Goal: Task Accomplishment & Management: Complete application form

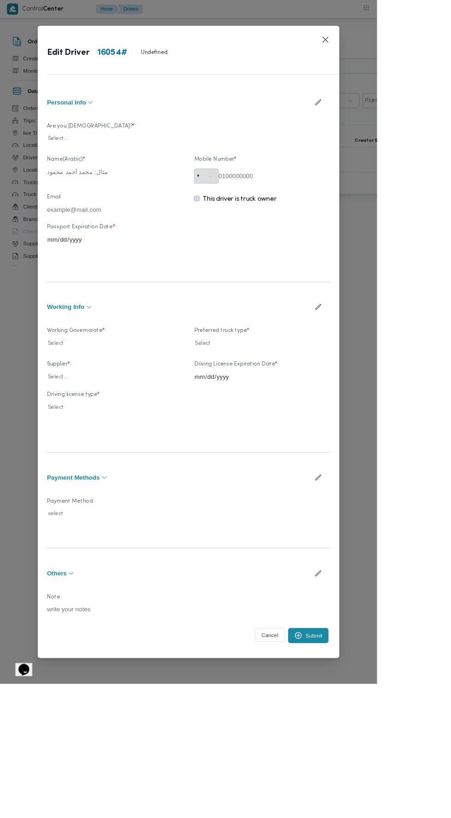
type input "حسن هاشم حسن حسن"
type input "01013148119"
type input "2027-05-06"
type input "2025-12-12"
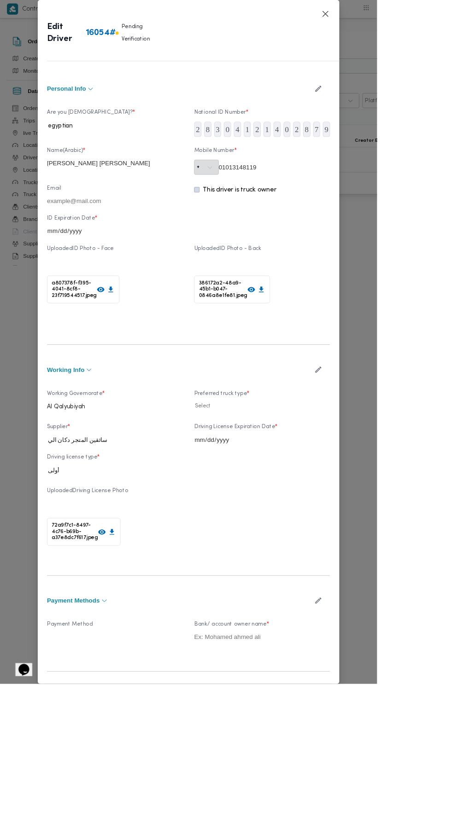
click at [385, 447] on icon "button" at bounding box center [381, 442] width 10 height 10
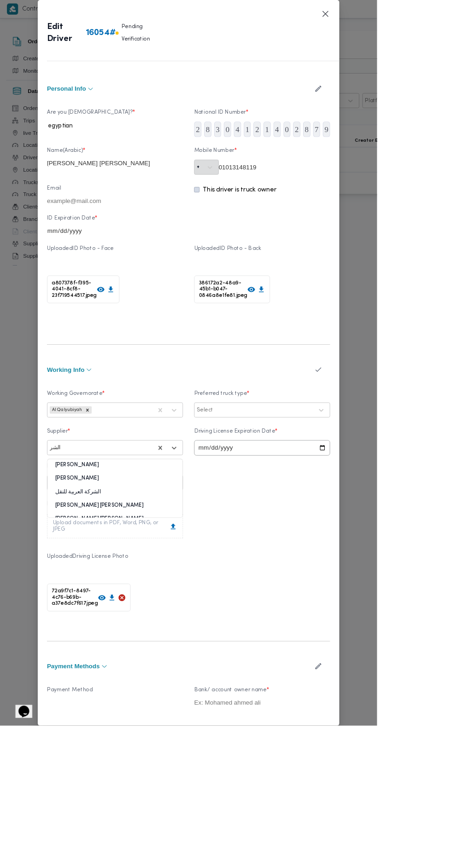
click at [208, 584] on div "محمد صلاح عبداللطيف الشريف" at bounding box center [138, 576] width 162 height 16
type input "الشر"
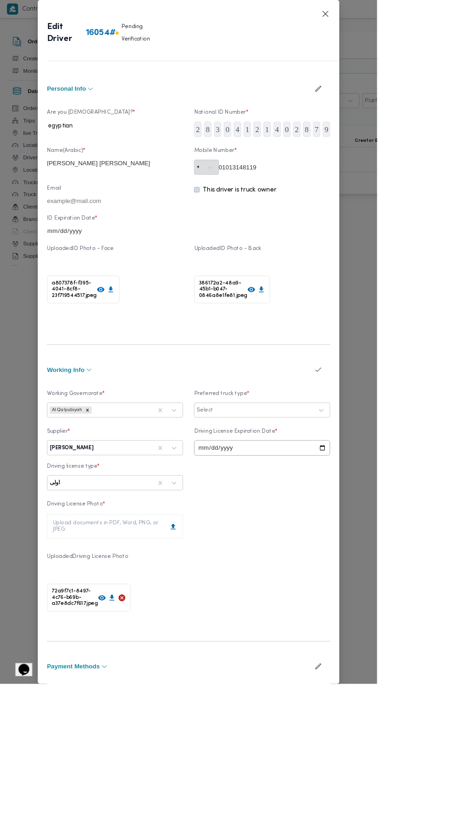
scroll to position [70, 0]
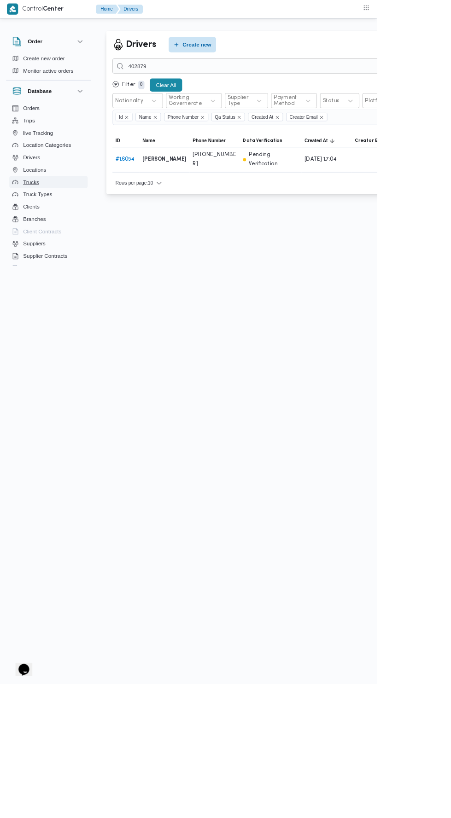
click at [46, 214] on span "Trucks" at bounding box center [37, 217] width 19 height 11
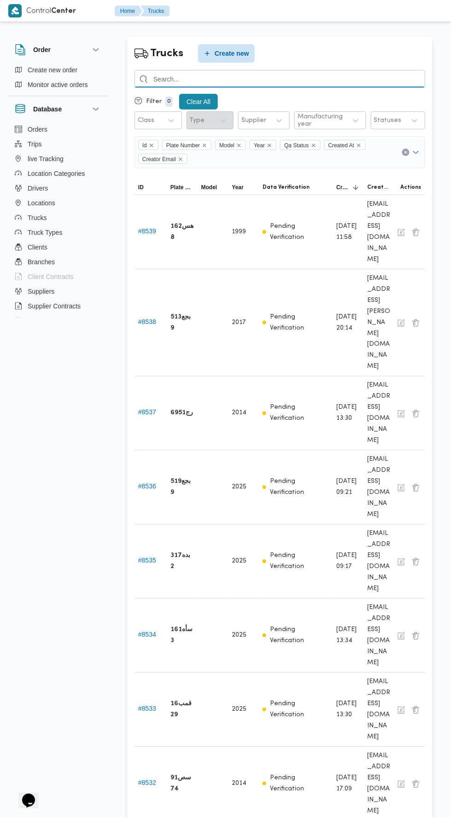
click at [321, 82] on input "search" at bounding box center [279, 79] width 290 height 18
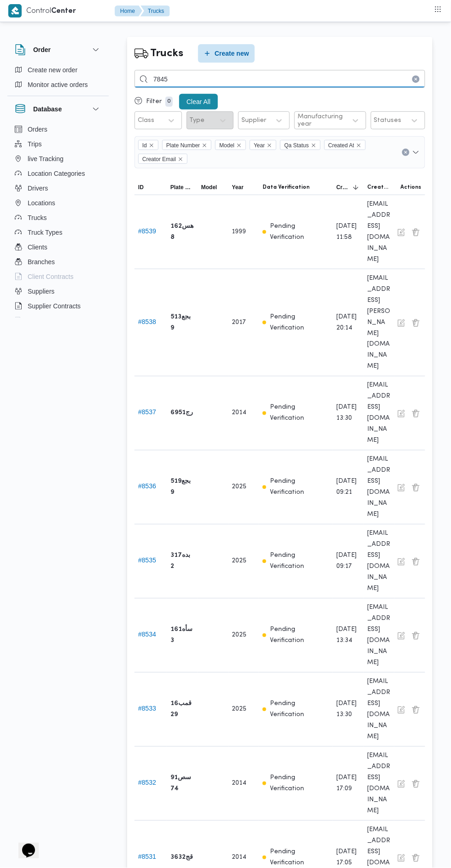
type input "7845"
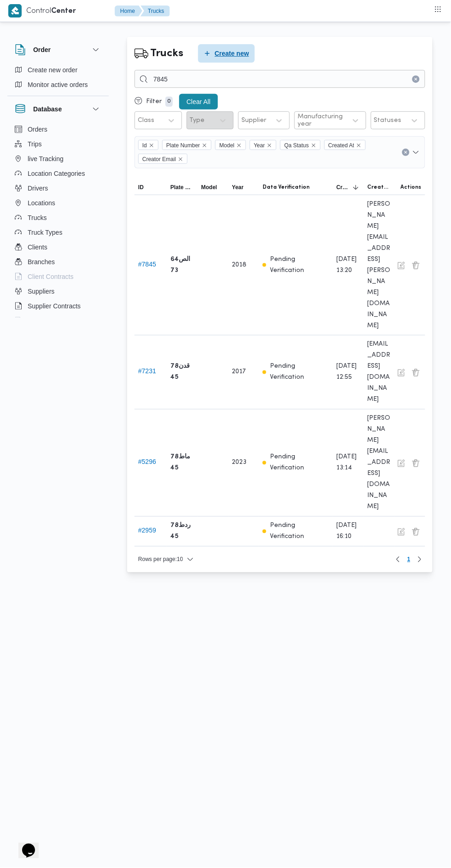
click at [227, 53] on span "Create new" at bounding box center [232, 53] width 35 height 11
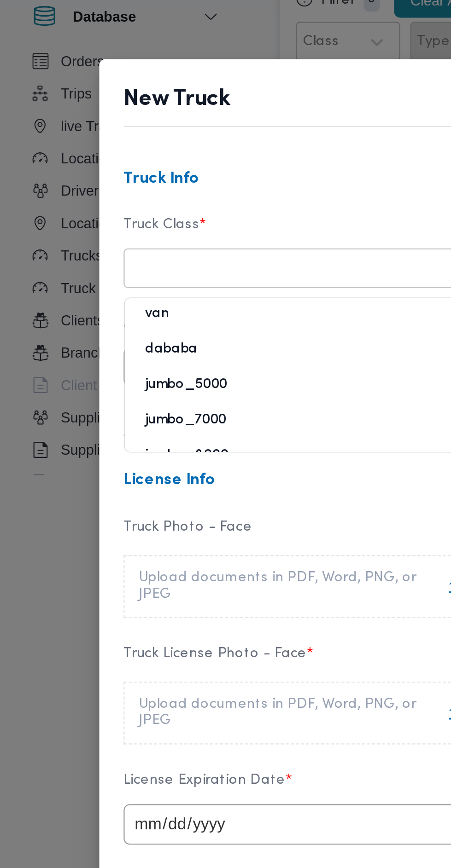
click at [112, 291] on div "jumbo_7000" at bounding box center [138, 296] width 162 height 16
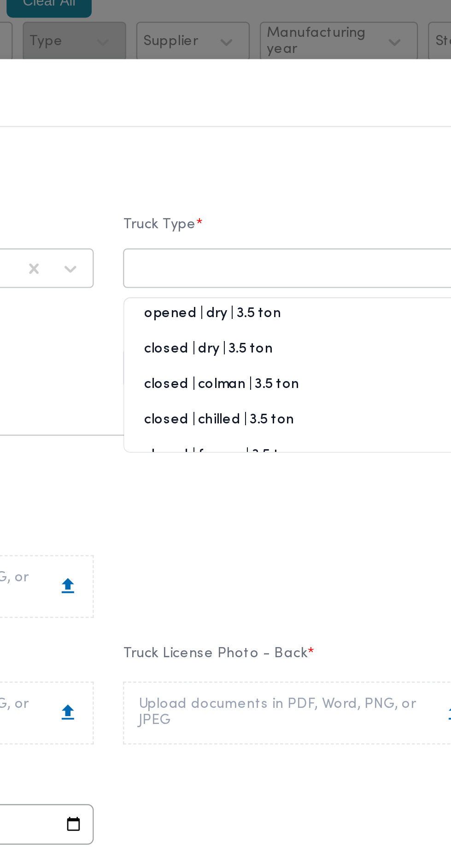
click at [299, 246] on div "opened | dry | 3.5 ton" at bounding box center [313, 248] width 162 height 16
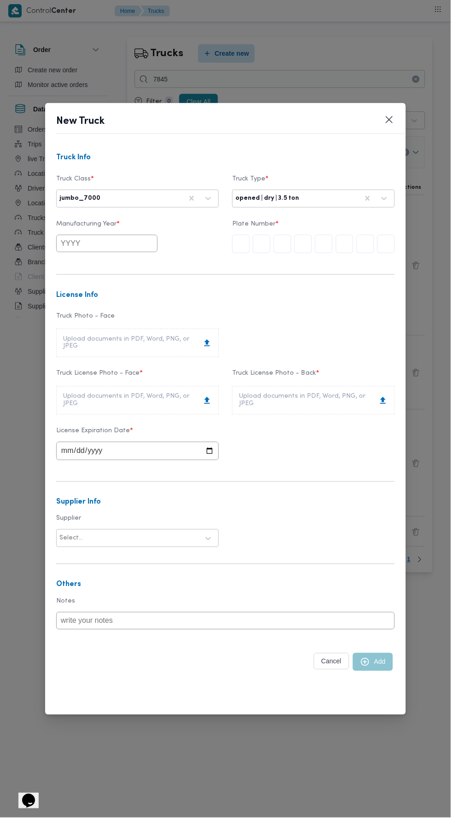
click at [369, 244] on input "text" at bounding box center [364, 244] width 17 height 18
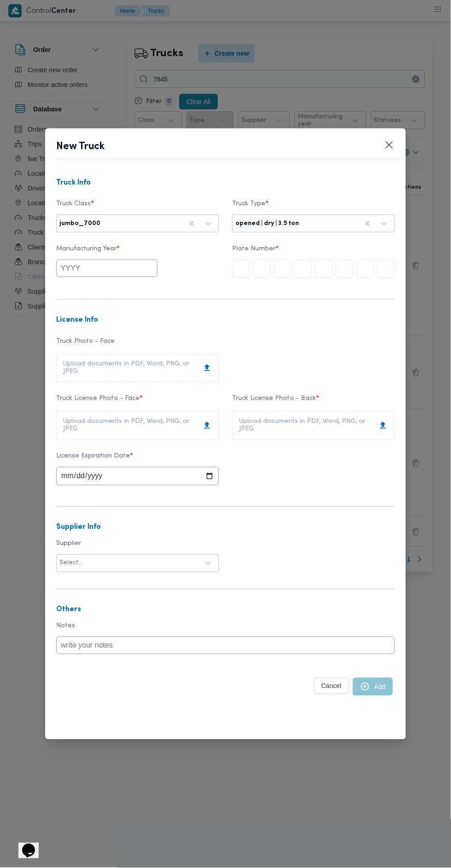
click at [389, 270] on input "text" at bounding box center [385, 269] width 17 height 18
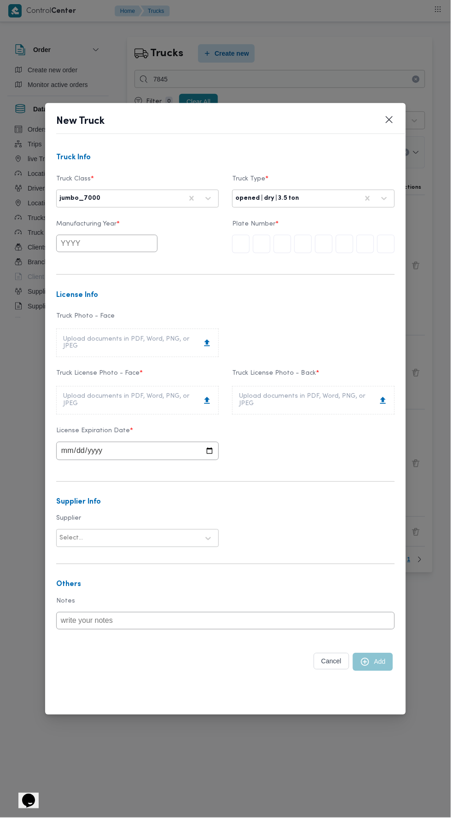
click at [389, 249] on input "text" at bounding box center [385, 244] width 17 height 18
click at [321, 244] on input "text" at bounding box center [323, 244] width 17 height 18
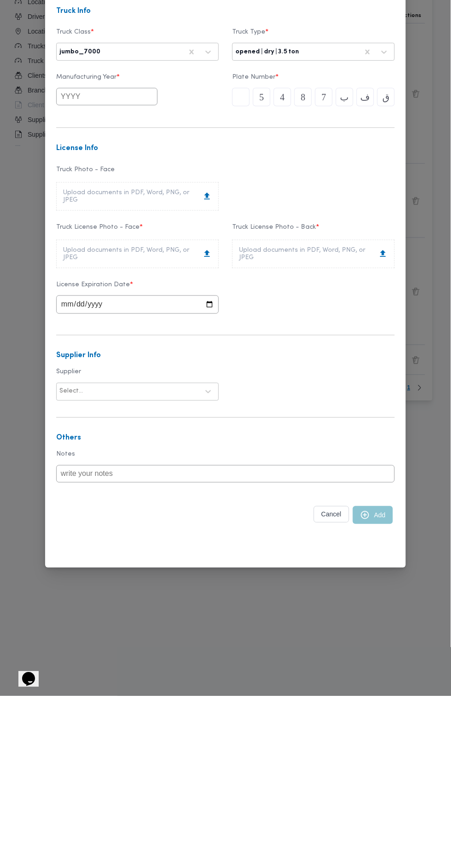
click at [191, 418] on div "Upload documents in PDF, Word, PNG, or JPEG" at bounding box center [137, 425] width 149 height 15
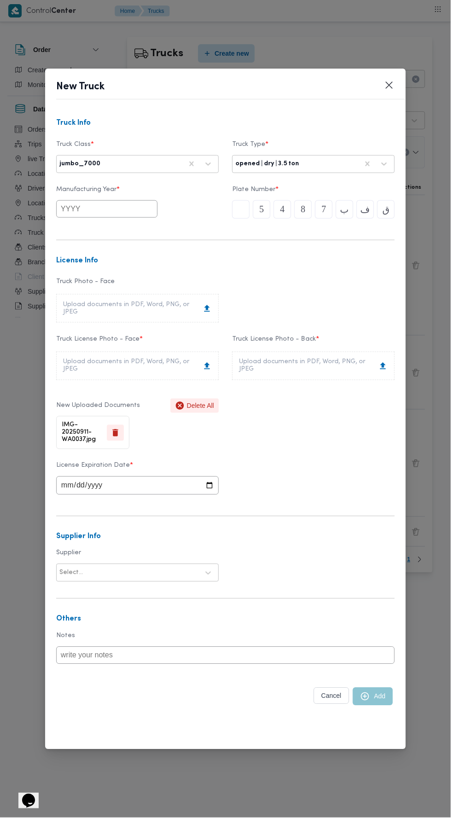
click at [346, 359] on div "Upload documents in PDF, Word, PNG, or JPEG" at bounding box center [313, 366] width 163 height 29
click at [191, 477] on input "date" at bounding box center [137, 485] width 163 height 18
type input "2028-09-11"
click at [135, 212] on input "text" at bounding box center [106, 208] width 101 height 17
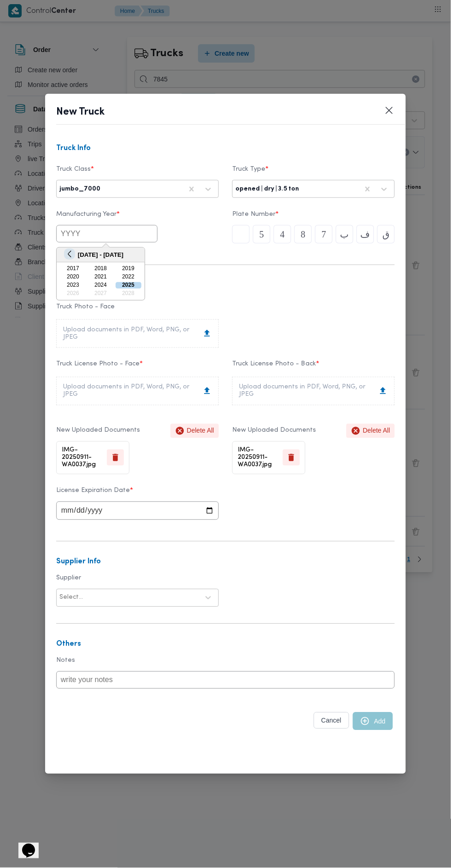
click at [71, 255] on button "Previous Year" at bounding box center [69, 254] width 9 height 9
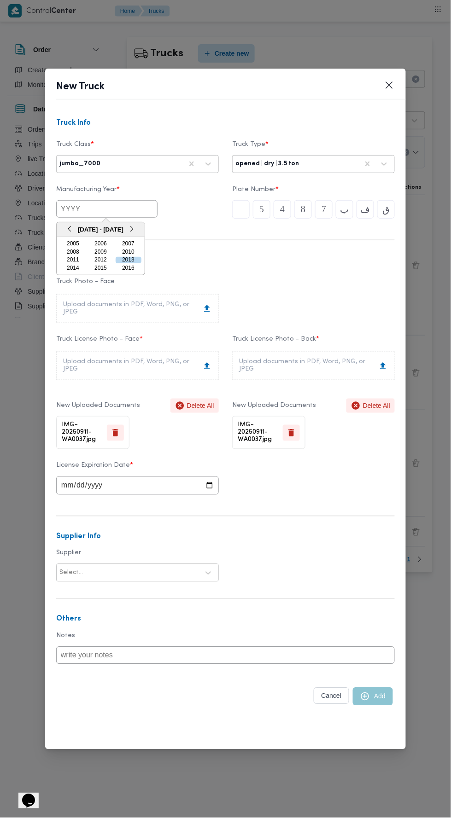
click at [130, 255] on div "2010" at bounding box center [128, 252] width 26 height 6
type input "2010"
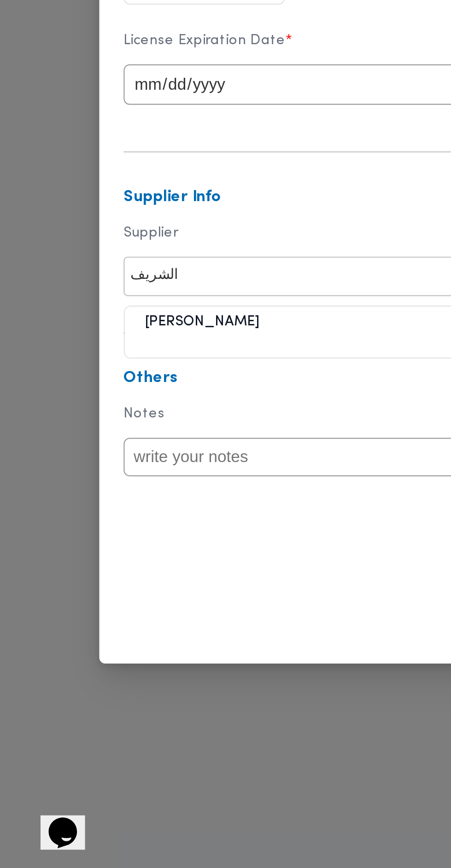
click at [141, 620] on div "محمد صلاح عبداللطيف الشريف" at bounding box center [138, 623] width 162 height 16
type input "الشريف"
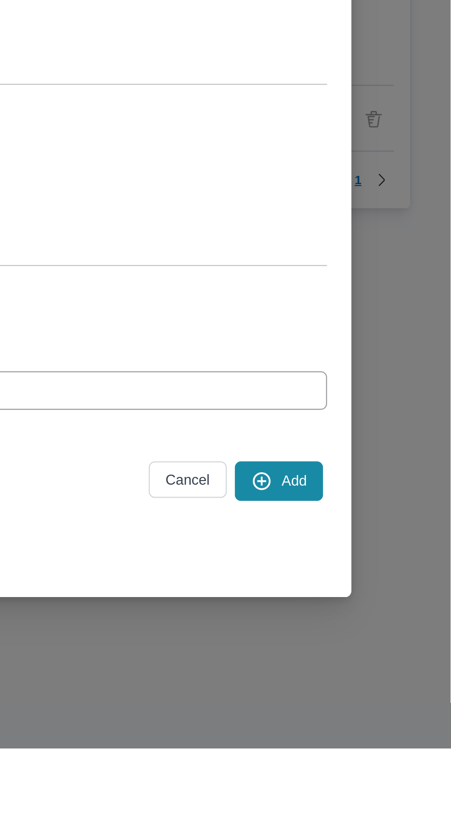
click at [378, 706] on button "Add" at bounding box center [373, 697] width 40 height 18
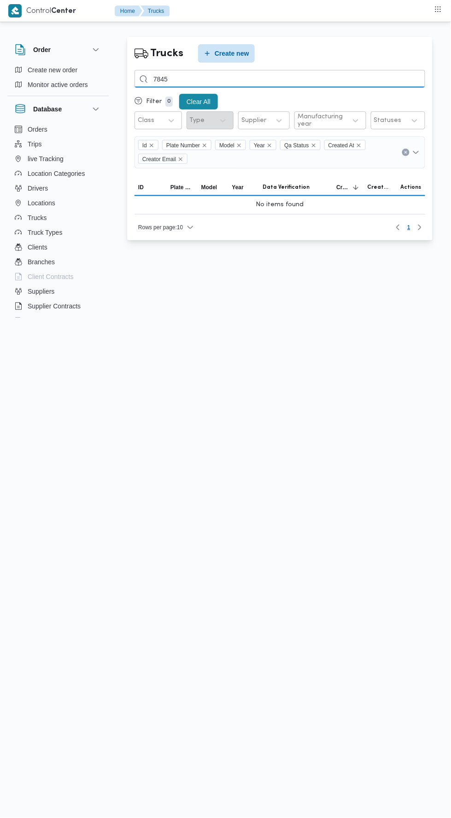
click at [343, 75] on input "7845" at bounding box center [279, 79] width 290 height 18
